Goal: Information Seeking & Learning: Learn about a topic

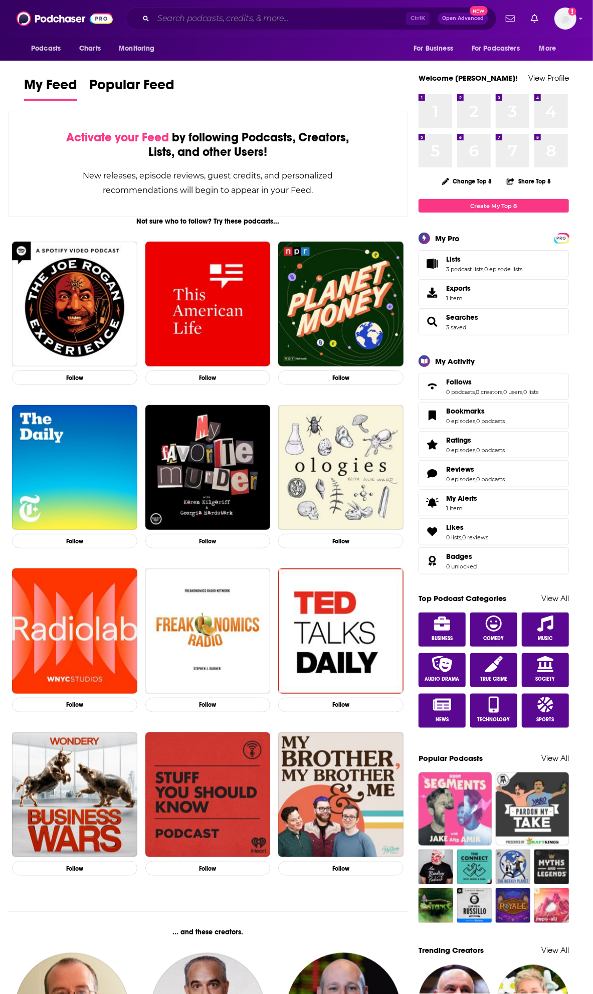
click at [233, 22] on input "Search podcasts, credits, & more..." at bounding box center [279, 19] width 253 height 16
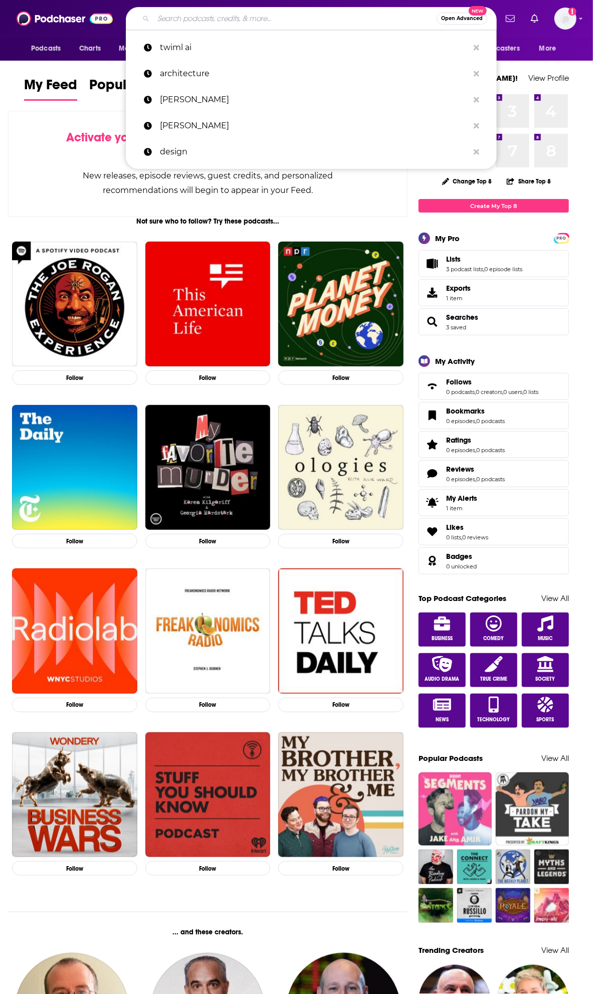
click at [38, 154] on div "Activate your Feed by following Podcasts, Creators, Lists, and other Users! New…" at bounding box center [208, 164] width 400 height 106
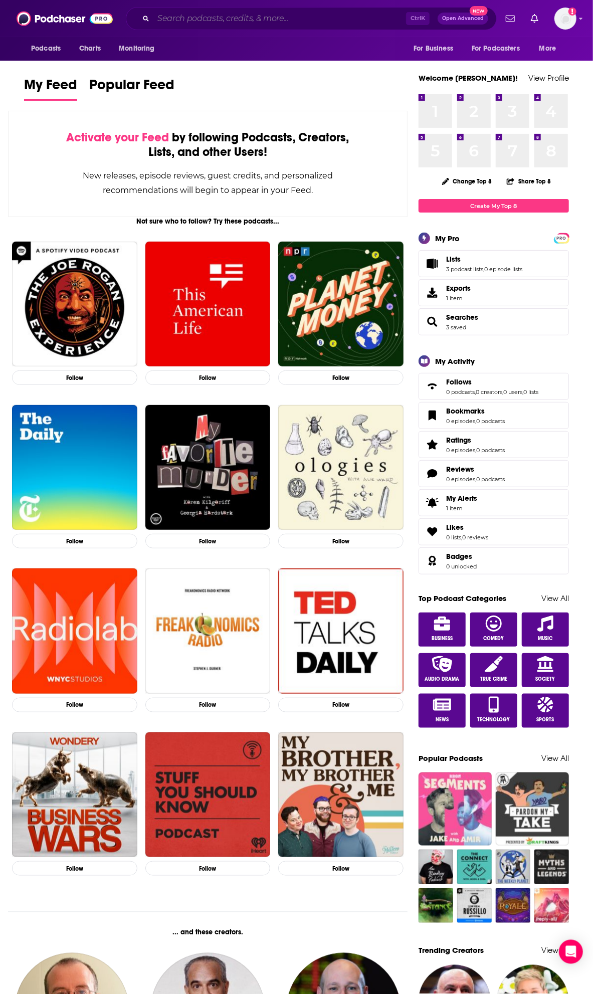
click at [193, 24] on input "Search podcasts, credits, & more..." at bounding box center [279, 19] width 253 height 16
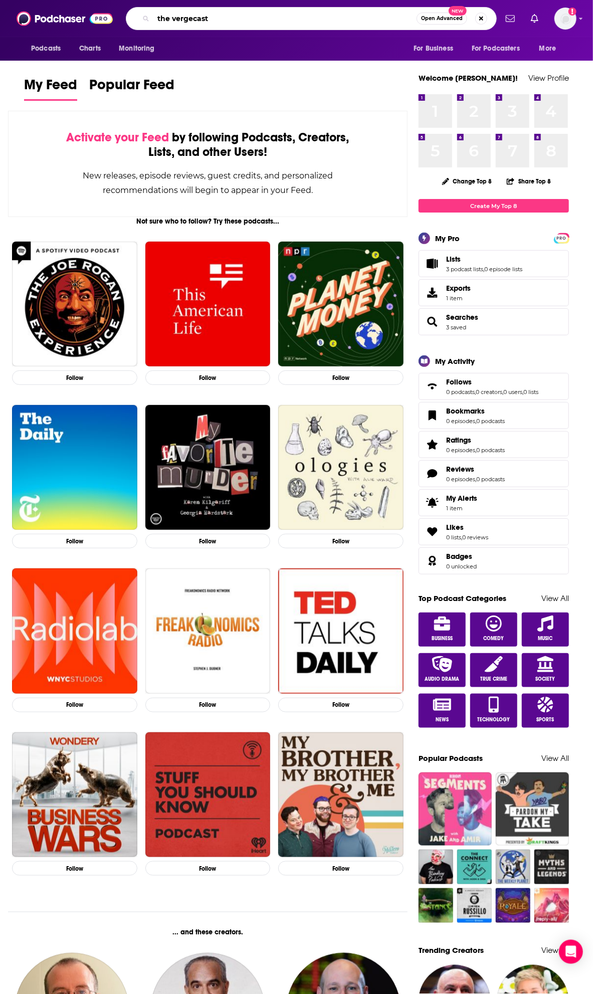
type input "the vergecast"
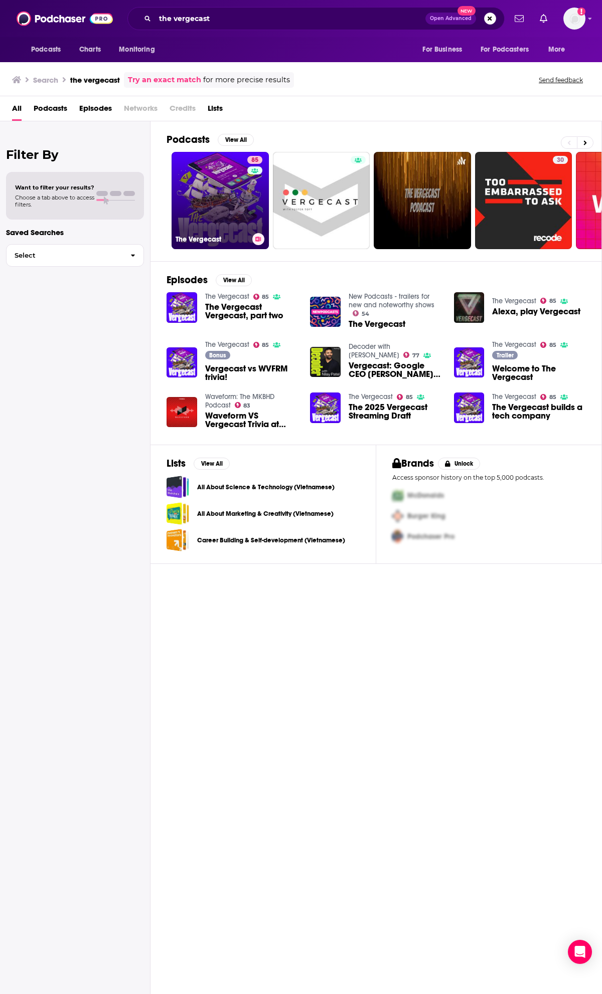
click at [189, 197] on link "85 The Vergecast" at bounding box center [219, 200] width 97 height 97
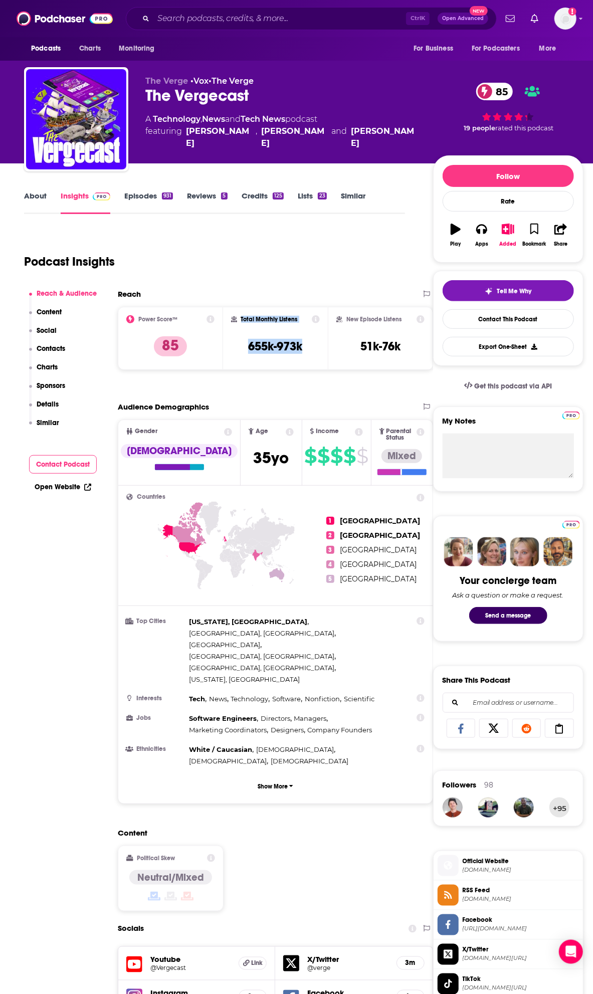
drag, startPoint x: 251, startPoint y: 314, endPoint x: 316, endPoint y: 347, distance: 72.6
click at [316, 347] on div "Total Monthly Listens 655k-973k" at bounding box center [275, 338] width 89 height 46
drag, startPoint x: 334, startPoint y: 311, endPoint x: 412, endPoint y: 354, distance: 89.3
click at [412, 354] on div "New Episode Listens 51k-76k" at bounding box center [380, 338] width 105 height 63
click at [261, 253] on div "Podcast Insights" at bounding box center [210, 255] width 373 height 51
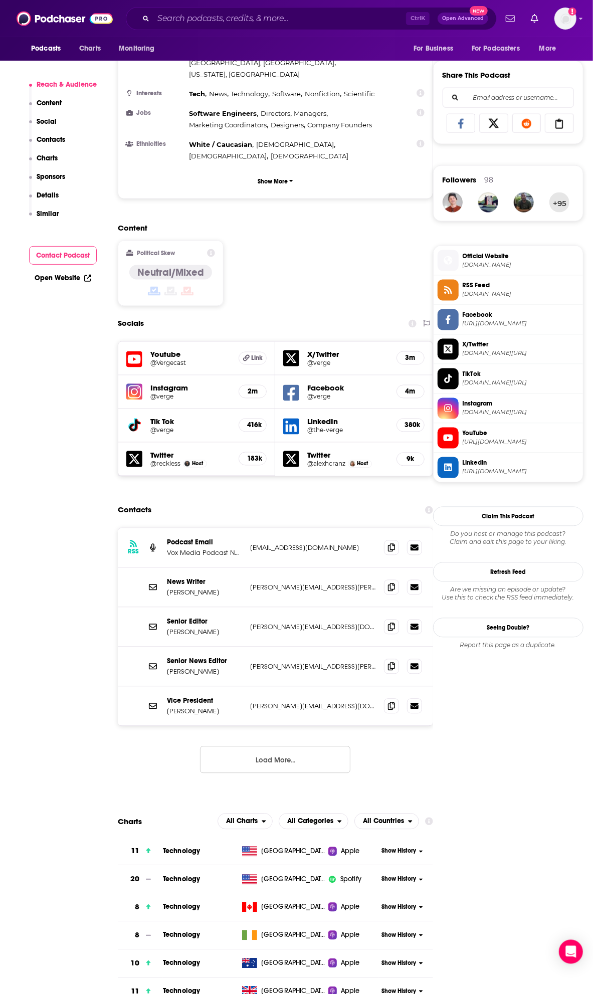
scroll to position [613, 0]
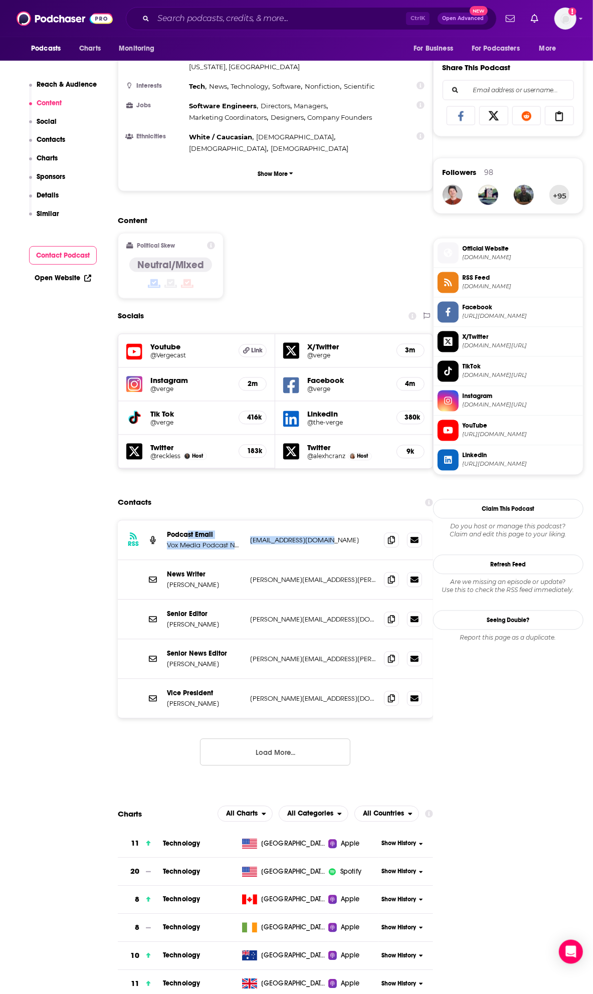
drag, startPoint x: 322, startPoint y: 478, endPoint x: 242, endPoint y: 450, distance: 84.5
click at [0, 0] on div "Podcast Email Vox Media Podcast Network [EMAIL_ADDRESS][DOMAIN_NAME] [EMAIL_ADD…" at bounding box center [0, 0] width 0 height 0
click at [268, 493] on div "Contacts" at bounding box center [275, 502] width 315 height 19
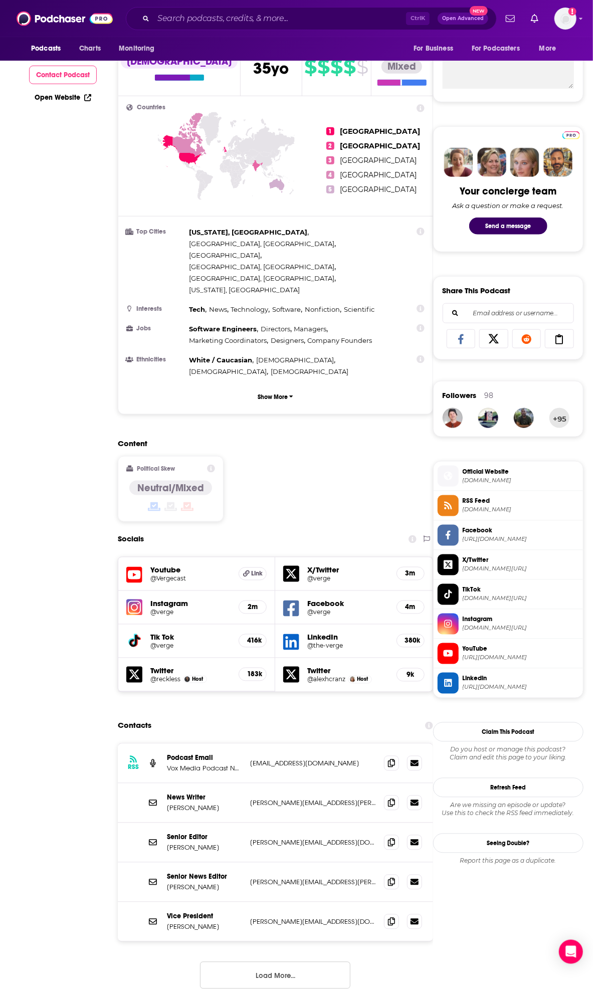
scroll to position [0, 0]
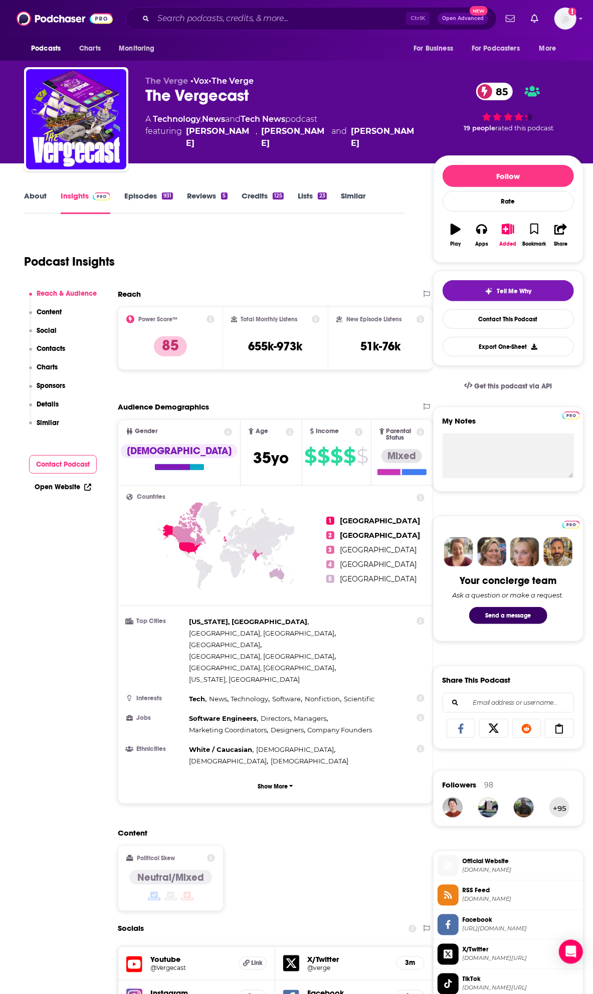
click at [26, 191] on link "About" at bounding box center [35, 202] width 23 height 23
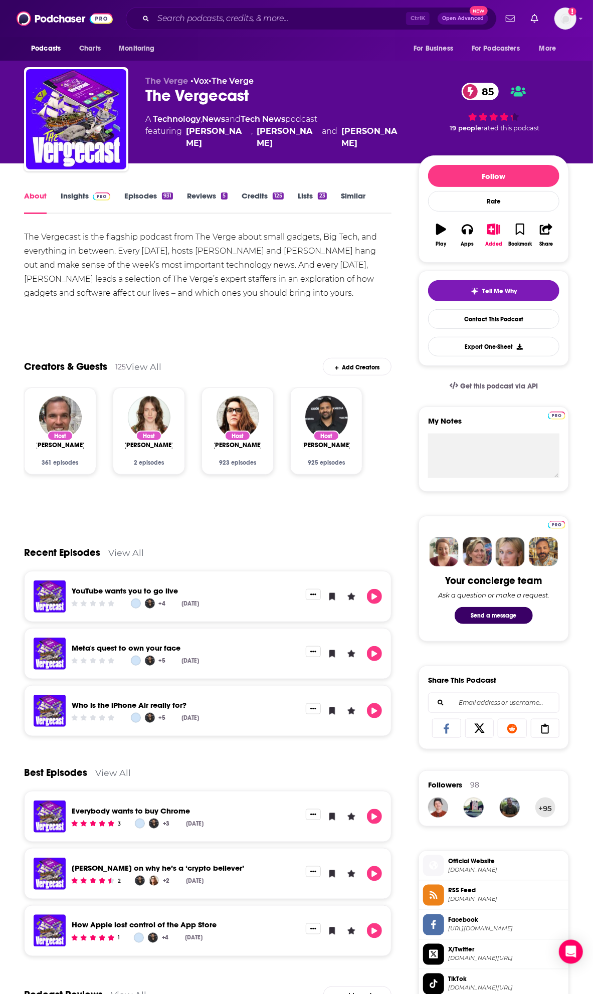
click at [140, 197] on link "Episodes 931" at bounding box center [148, 202] width 49 height 23
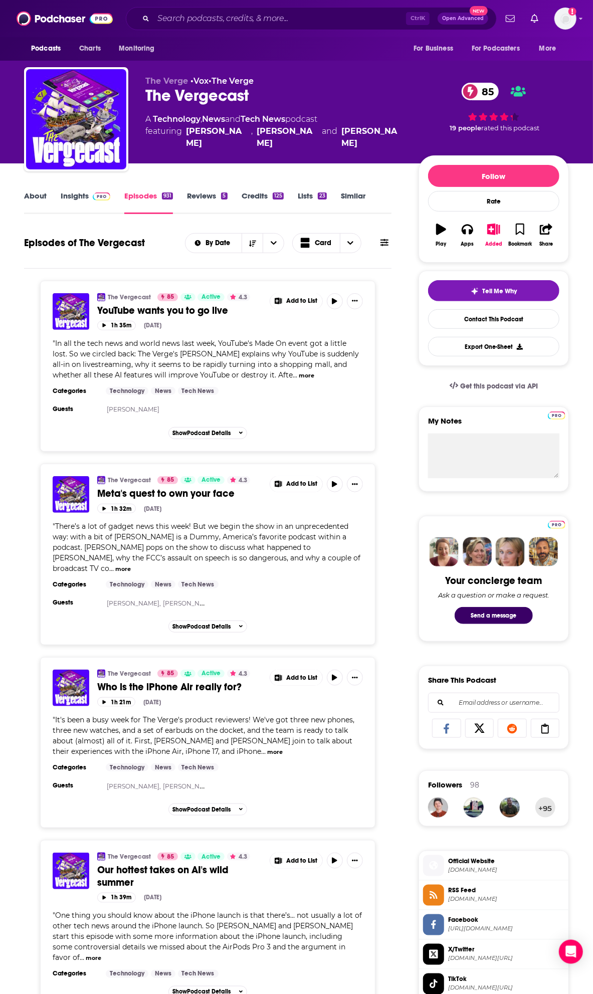
click at [249, 199] on link "Credits 125" at bounding box center [263, 202] width 42 height 23
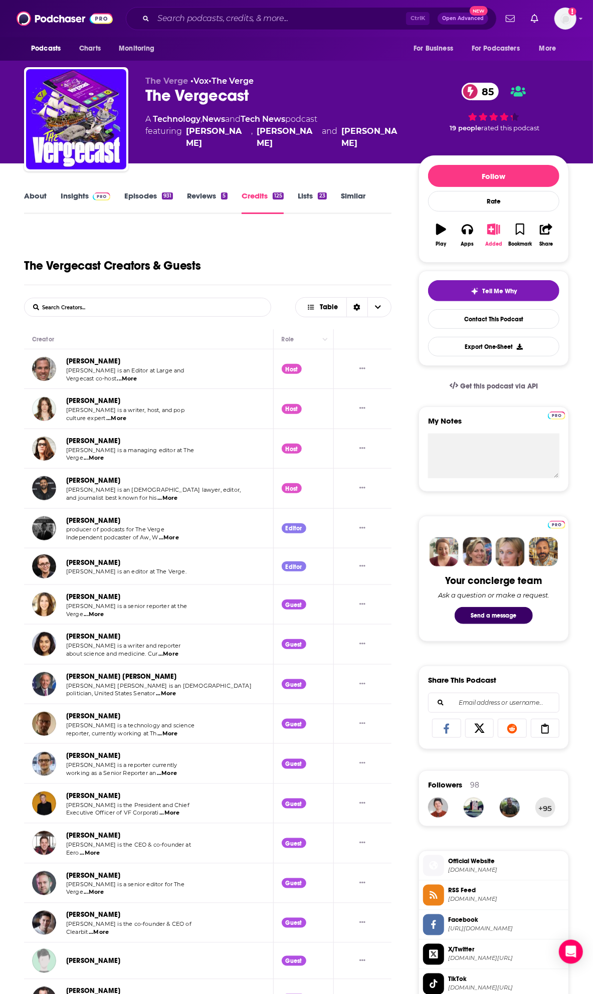
click at [493, 236] on button "Added" at bounding box center [494, 235] width 26 height 36
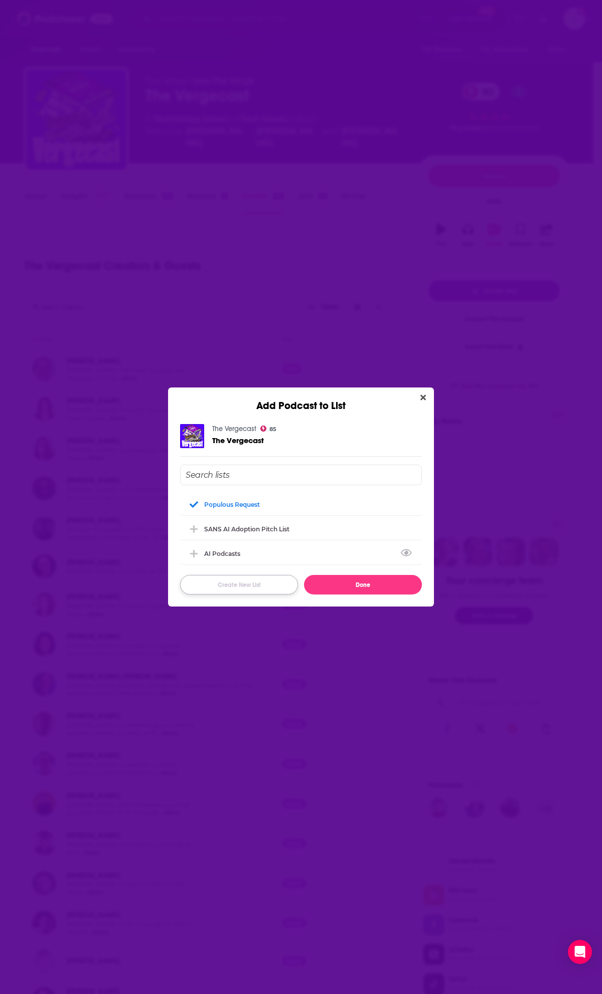
click at [252, 594] on button "Create New List" at bounding box center [239, 585] width 118 height 20
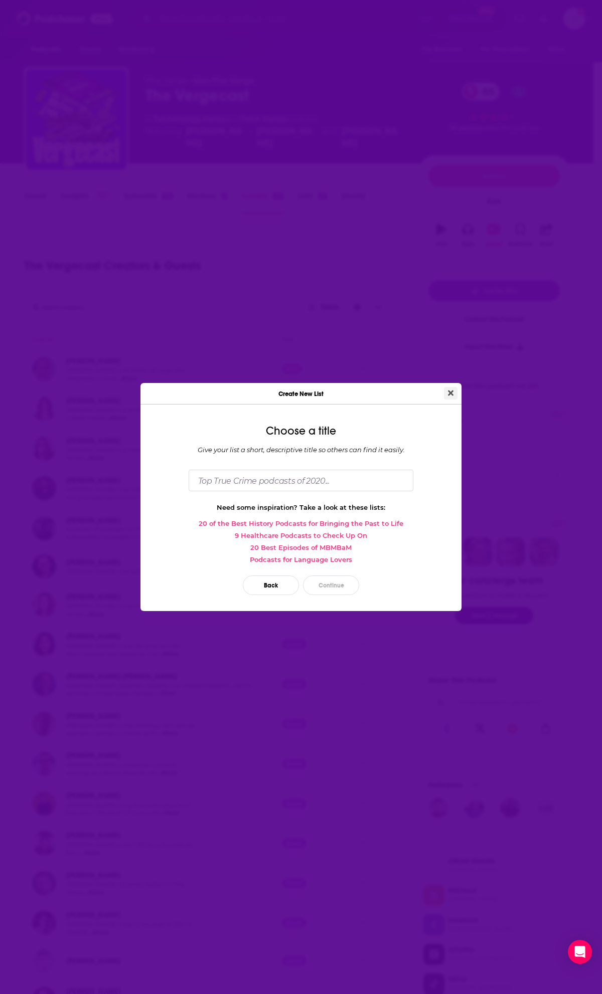
click at [447, 391] on button "Close" at bounding box center [451, 393] width 14 height 13
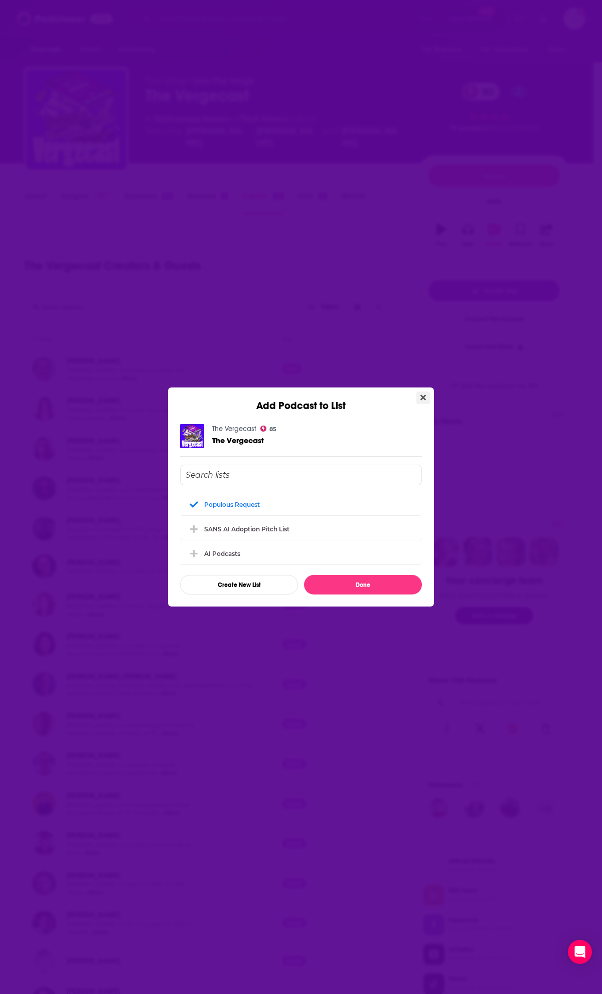
click at [419, 402] on button "Close" at bounding box center [423, 398] width 14 height 13
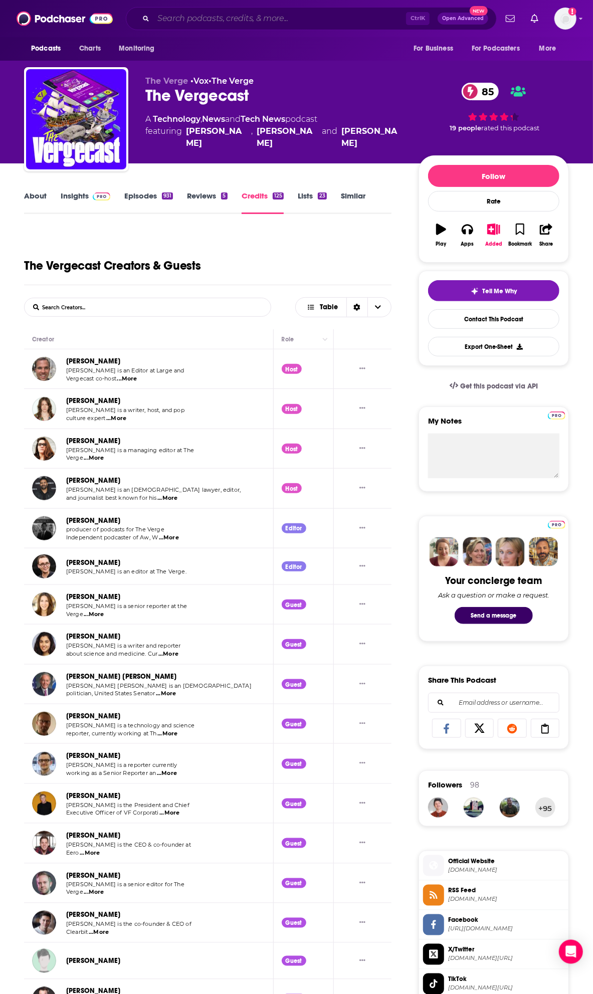
click at [198, 19] on input "Search podcasts, credits, & more..." at bounding box center [279, 19] width 253 height 16
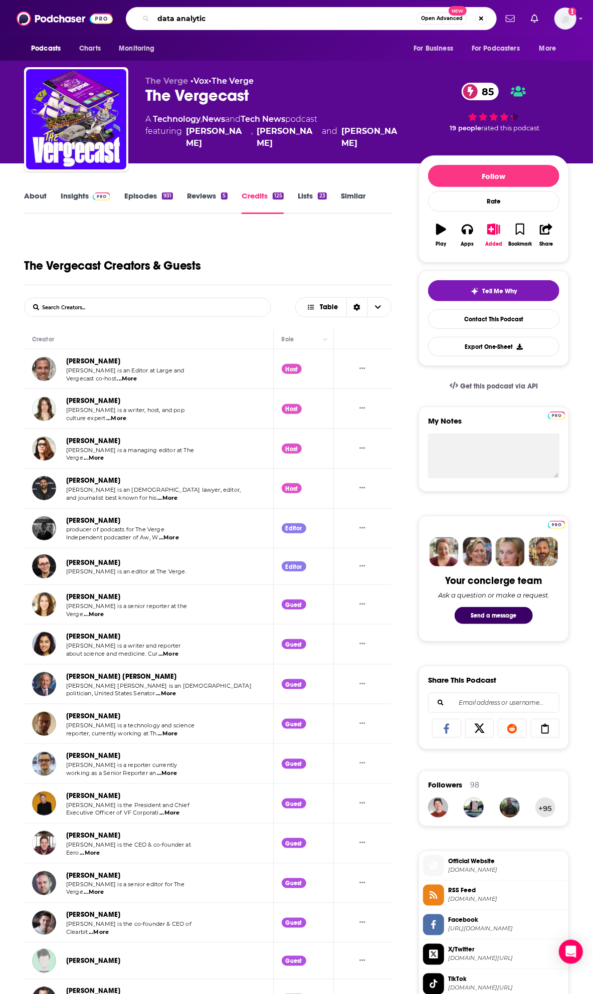
type input "data analytics"
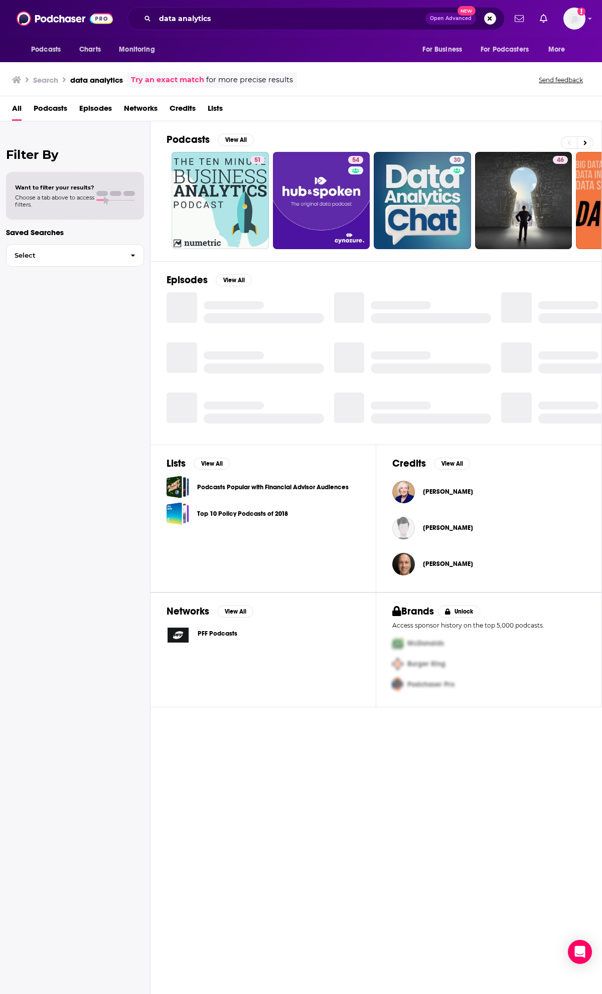
click at [49, 112] on span "Podcasts" at bounding box center [51, 110] width 34 height 21
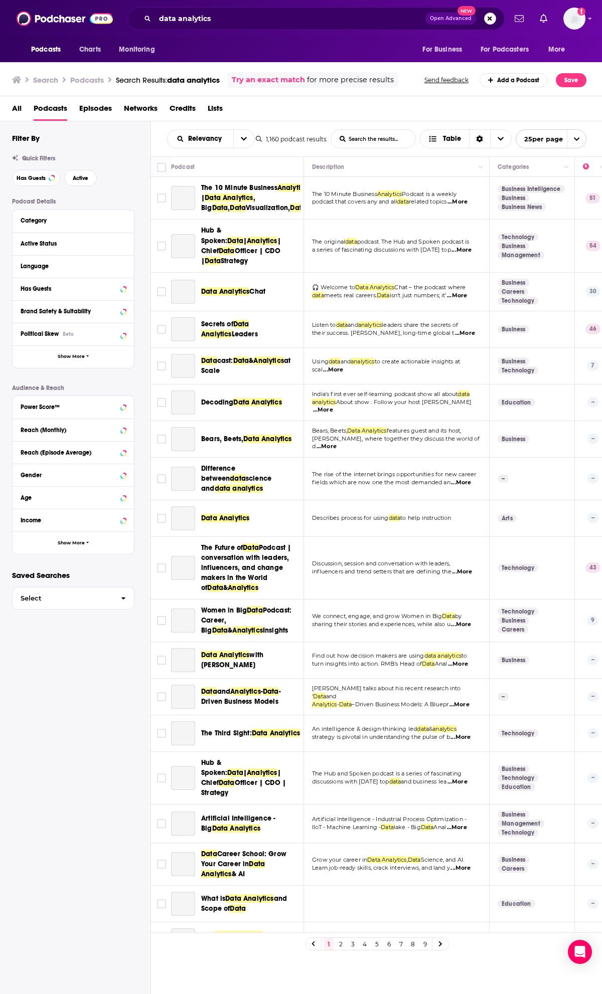
drag, startPoint x: 59, startPoint y: 140, endPoint x: 102, endPoint y: 151, distance: 45.0
click at [91, 148] on div "Filter By Quick Filters Has Guests Active Podcast Details Category Active Statu…" at bounding box center [81, 351] width 138 height 437
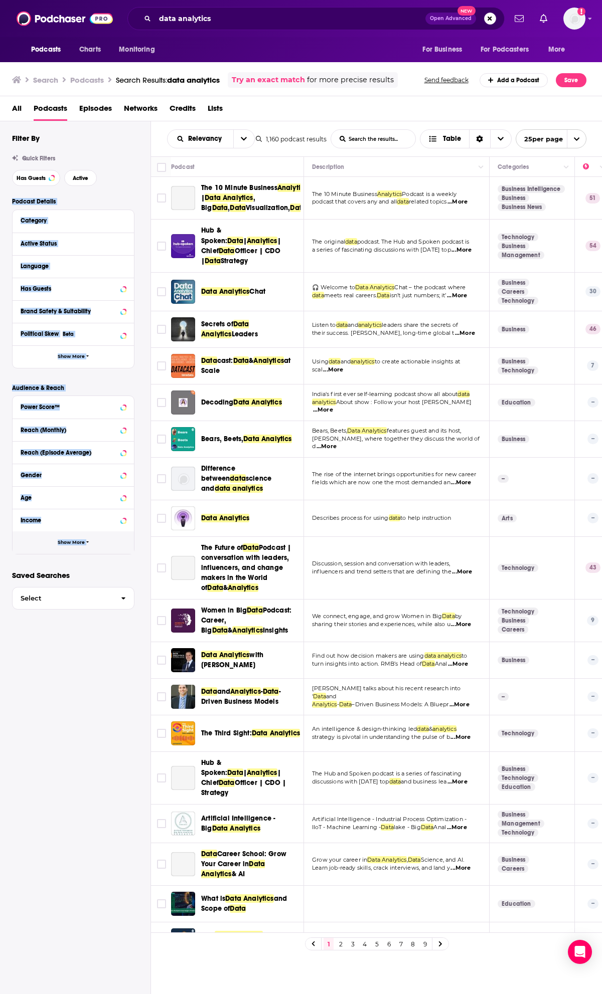
drag, startPoint x: 111, startPoint y: 177, endPoint x: 116, endPoint y: 553, distance: 376.0
click at [116, 553] on div "Filter By Quick Filters Has Guests Active Podcast Details Category Active Statu…" at bounding box center [81, 351] width 138 height 437
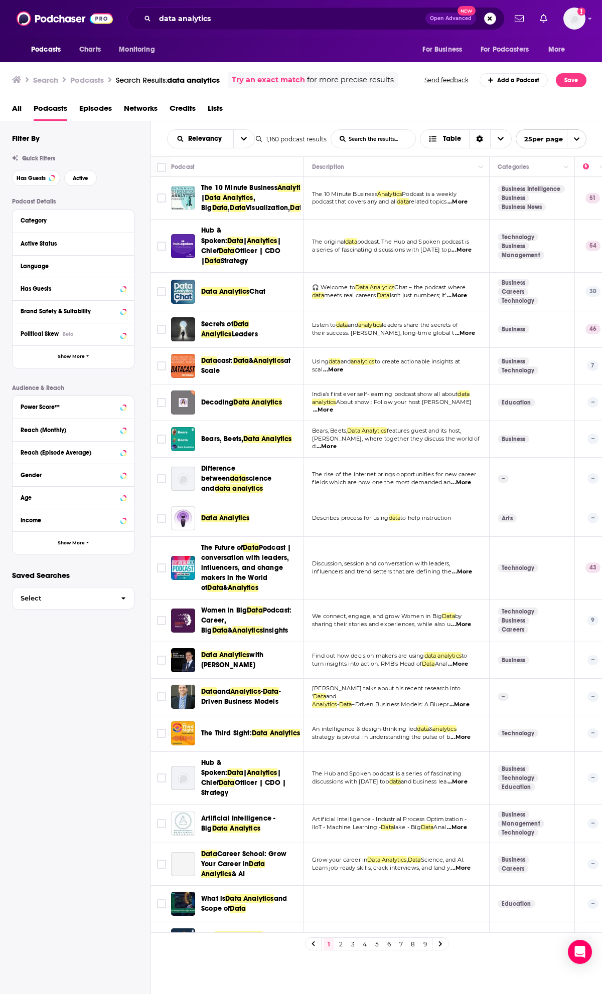
click at [51, 644] on div "Filter By Quick Filters Has Guests Active Podcast Details Category Active Statu…" at bounding box center [75, 588] width 150 height 934
click at [26, 183] on button "Has Guests" at bounding box center [36, 178] width 48 height 16
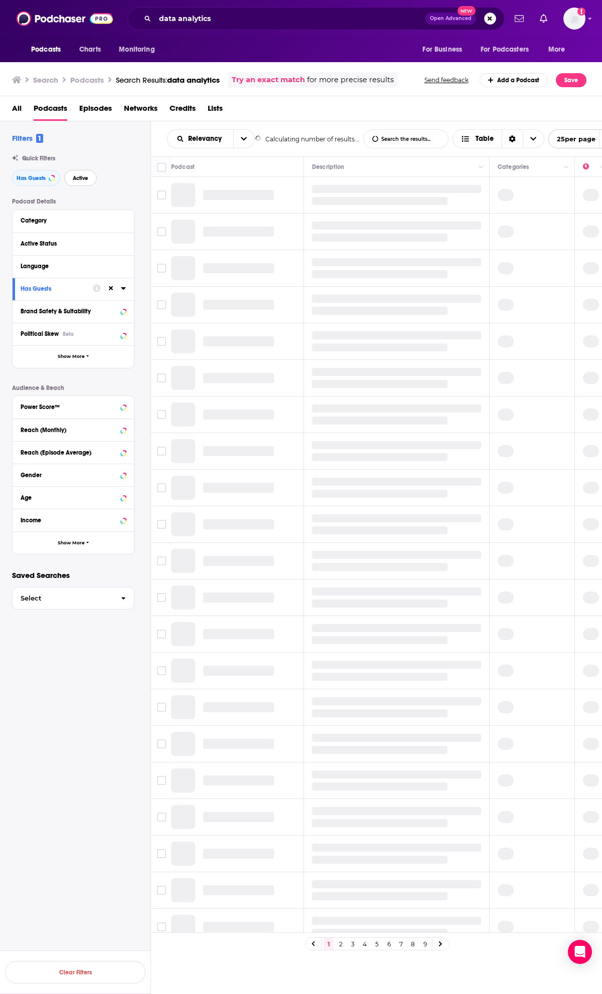
click at [82, 178] on span "Active" at bounding box center [81, 178] width 16 height 6
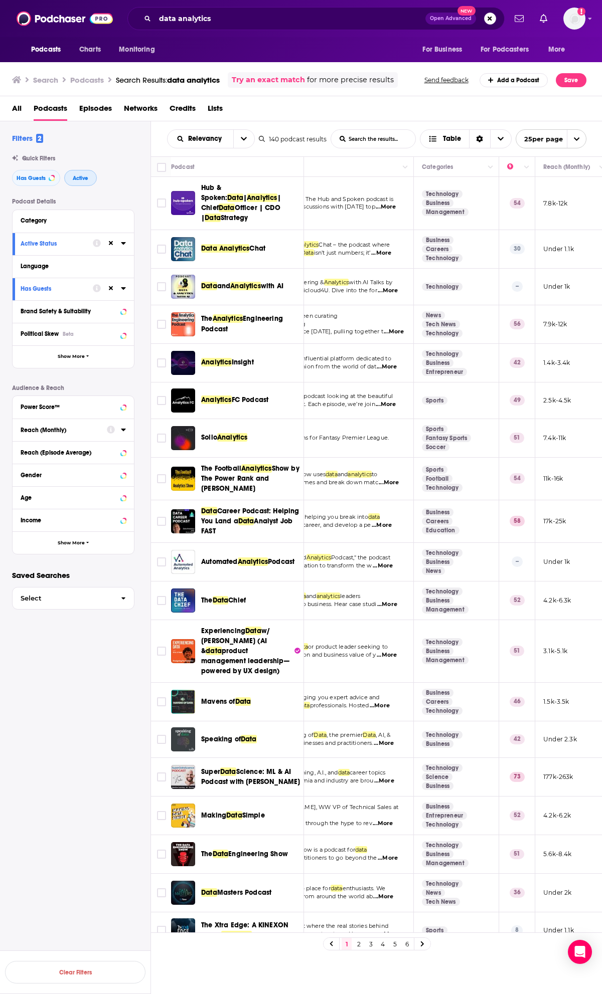
scroll to position [0, 87]
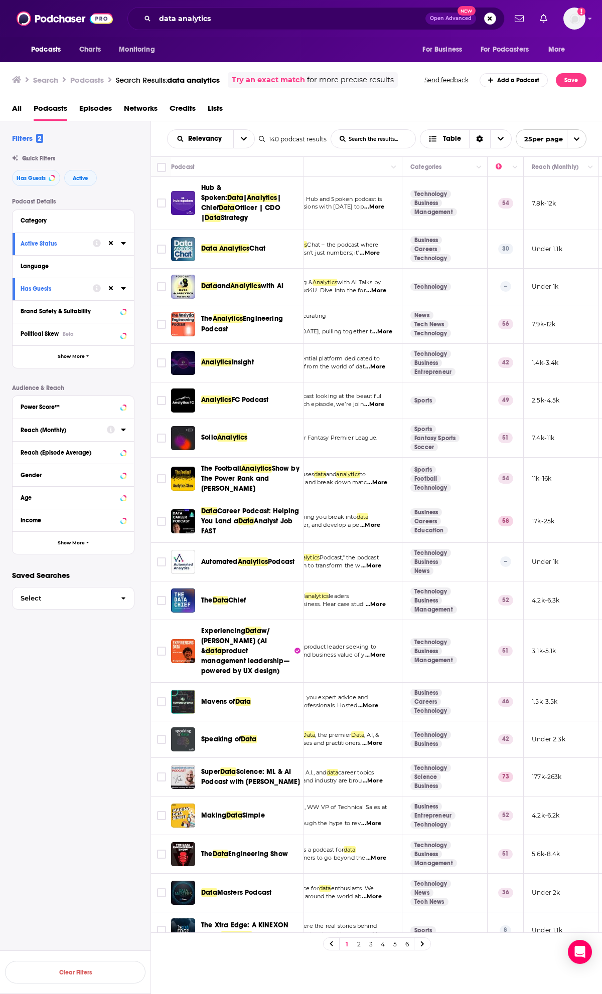
drag, startPoint x: 292, startPoint y: 936, endPoint x: 341, endPoint y: 948, distance: 51.2
click at [296, 937] on div "1 2 3 4 5 6" at bounding box center [376, 944] width 451 height 23
drag, startPoint x: 341, startPoint y: 948, endPoint x: 402, endPoint y: 896, distance: 80.0
click at [360, 950] on div "1 2 3 4 5 6" at bounding box center [376, 944] width 451 height 23
drag, startPoint x: 544, startPoint y: 191, endPoint x: 551, endPoint y: 265, distance: 74.0
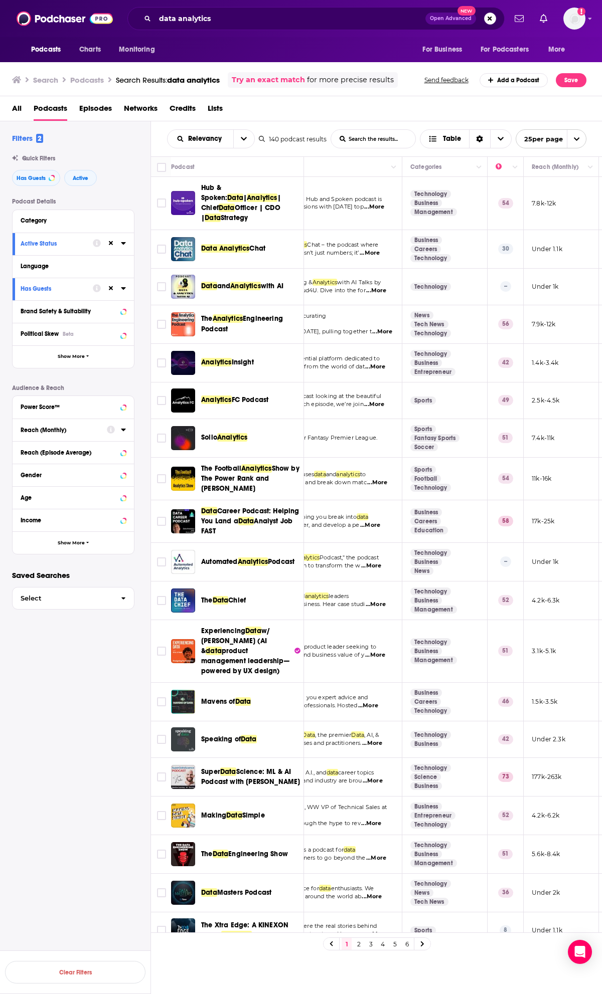
click at [544, 193] on td "7.8k-12k" at bounding box center [560, 203] width 75 height 53
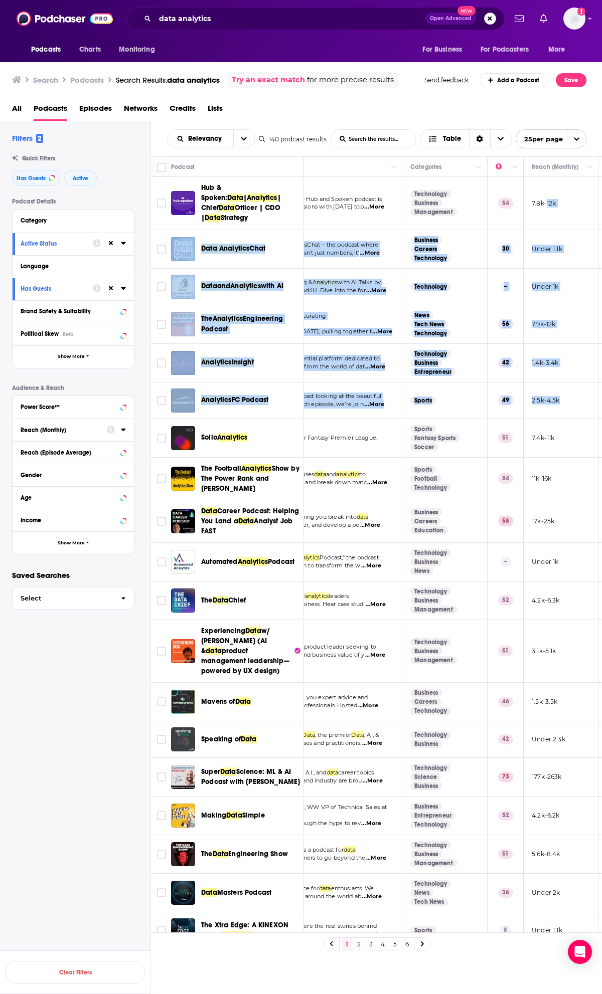
drag, startPoint x: 551, startPoint y: 265, endPoint x: 554, endPoint y: 344, distance: 79.3
click at [559, 382] on tbody "Hub & Spoken: Data | Analytics | Chief Data Officer | CDO | Data Strategy The o…" at bounding box center [441, 674] width 754 height 995
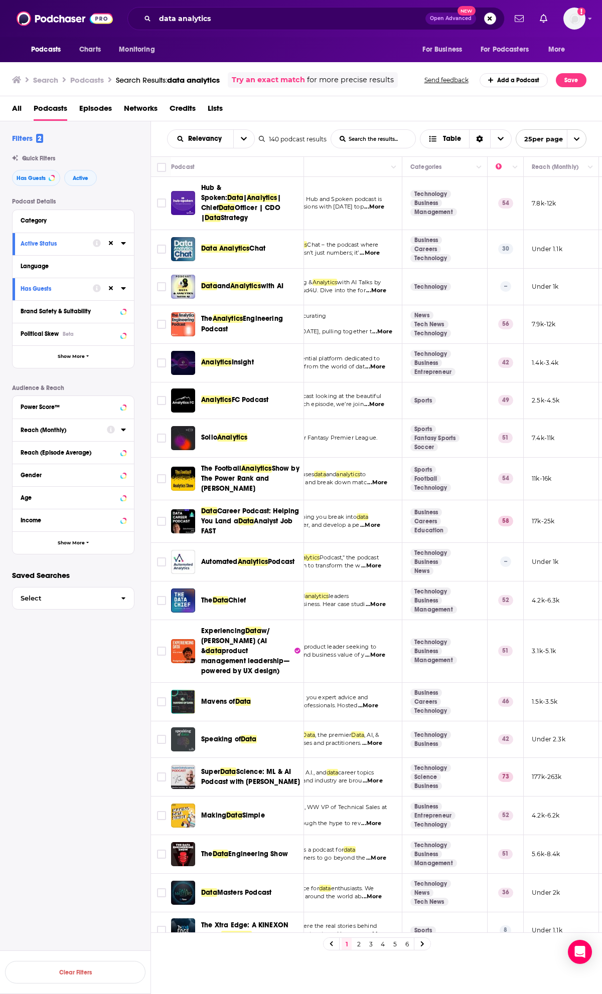
click at [406, 113] on div "All Podcasts Episodes Networks Credits Lists" at bounding box center [303, 110] width 582 height 21
click at [499, 166] on icon "Move" at bounding box center [504, 167] width 12 height 12
click at [513, 168] on icon "Column Actions" at bounding box center [514, 167] width 5 height 6
click at [508, 166] on div at bounding box center [301, 497] width 602 height 994
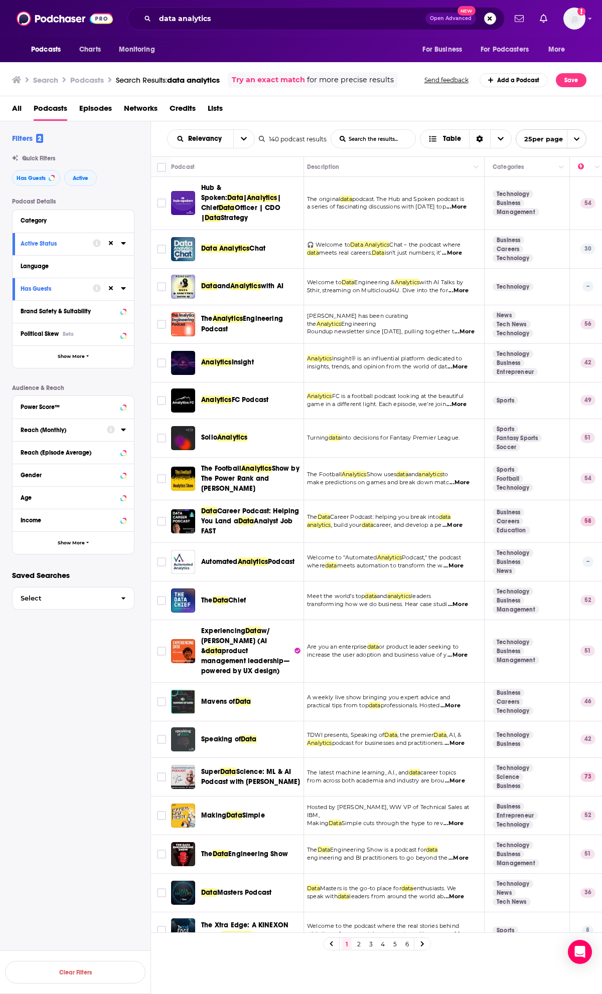
scroll to position [0, 0]
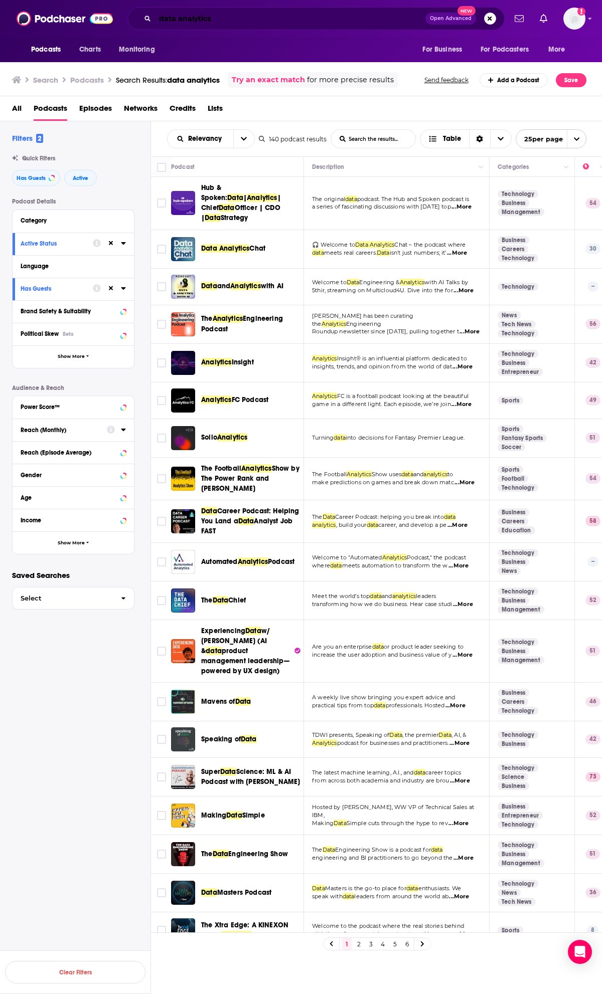
click at [264, 12] on input "data analytics" at bounding box center [290, 19] width 270 height 16
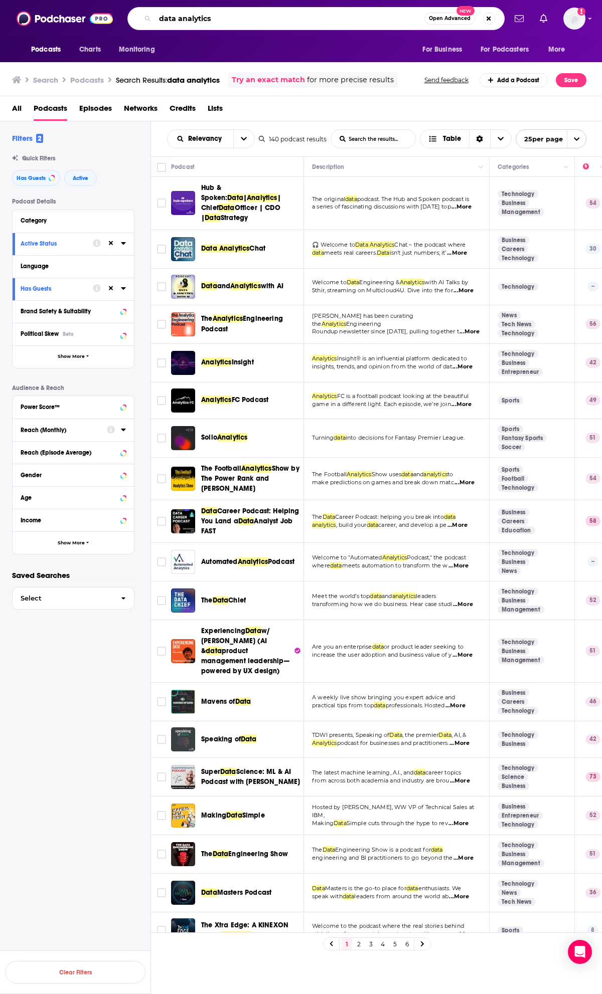
click at [264, 18] on input "data analytics" at bounding box center [289, 19] width 269 height 16
click at [266, 20] on input "data analytics" at bounding box center [289, 19] width 269 height 16
drag, startPoint x: 66, startPoint y: 23, endPoint x: 77, endPoint y: 24, distance: 11.1
click at [66, 23] on img at bounding box center [65, 18] width 96 height 19
